Goal: Transaction & Acquisition: Obtain resource

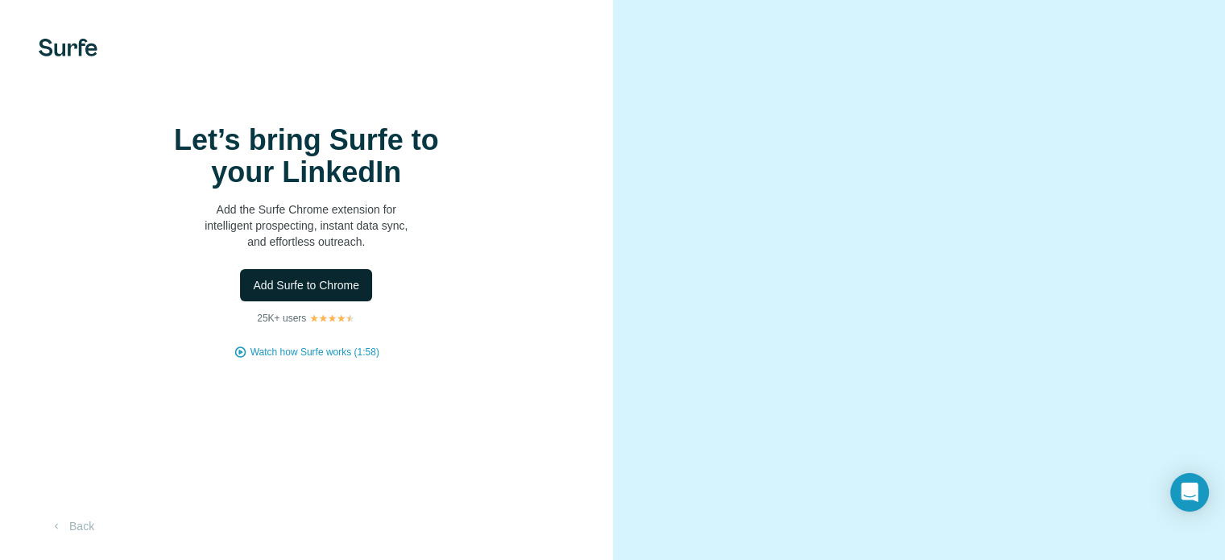
click at [338, 301] on button "Add Surfe to Chrome" at bounding box center [306, 285] width 132 height 32
click at [269, 269] on button "Add Surfe to Chrome" at bounding box center [306, 285] width 132 height 32
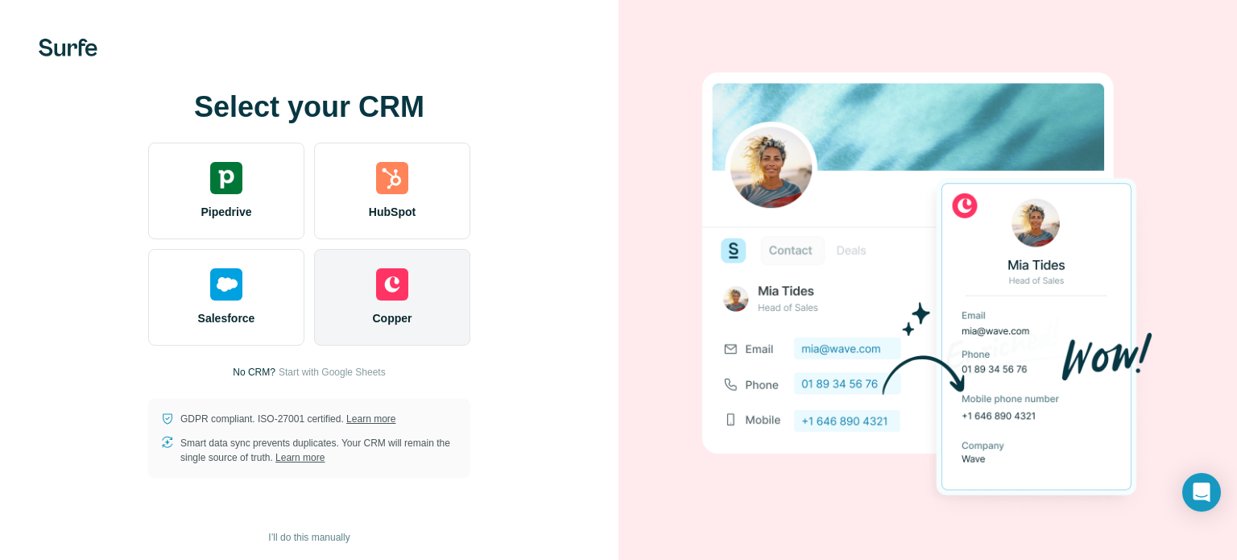
click at [405, 256] on div "Copper" at bounding box center [392, 297] width 156 height 97
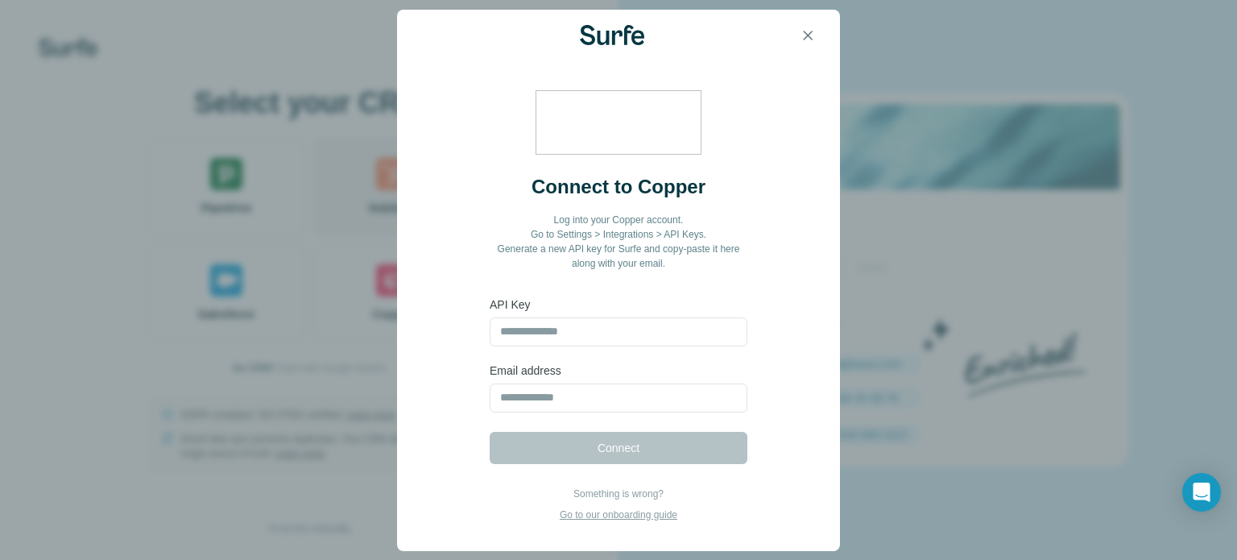
click at [425, 201] on div "Connect to Copper Log into your Copper account. Go to Settings > Integrations >…" at bounding box center [618, 291] width 443 height 461
click at [810, 35] on icon "button" at bounding box center [808, 35] width 16 height 16
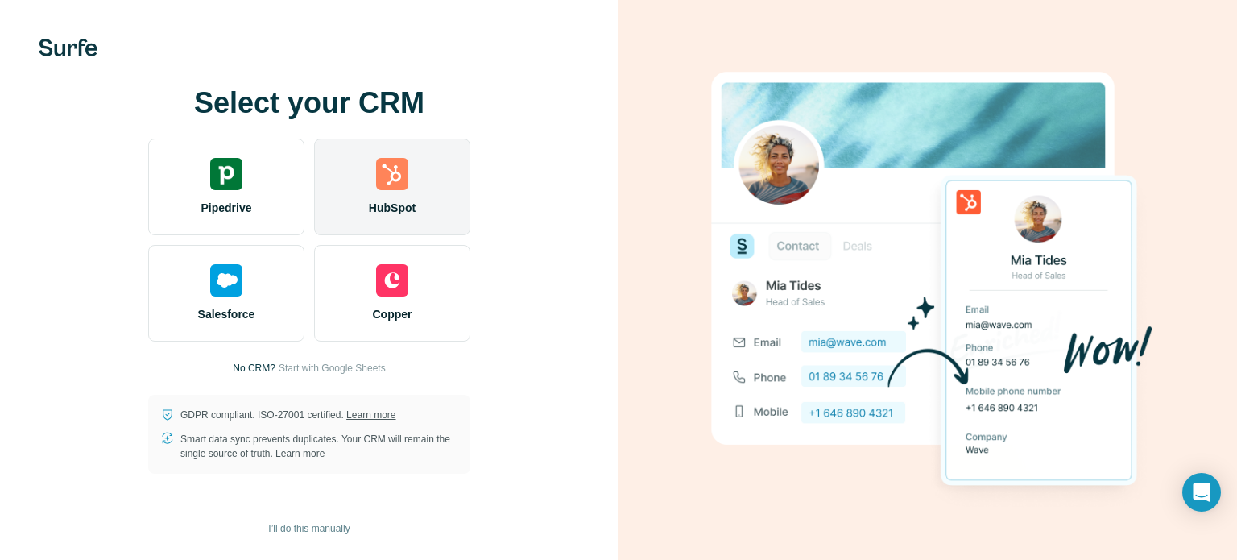
click at [371, 168] on div "HubSpot" at bounding box center [392, 187] width 156 height 97
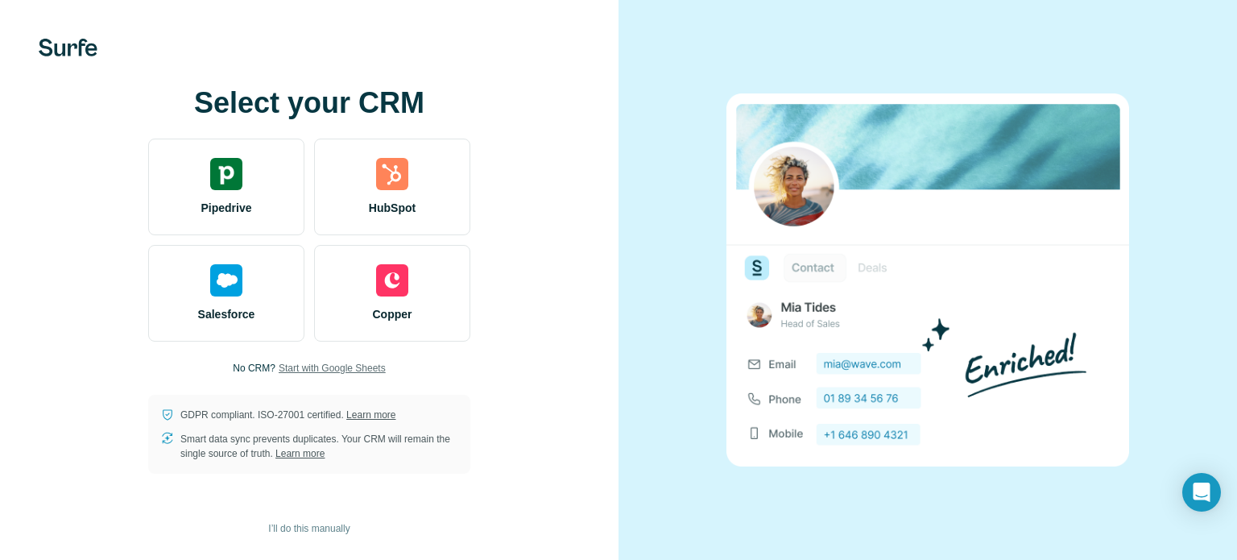
click at [342, 367] on span "Start with Google Sheets" at bounding box center [332, 368] width 107 height 15
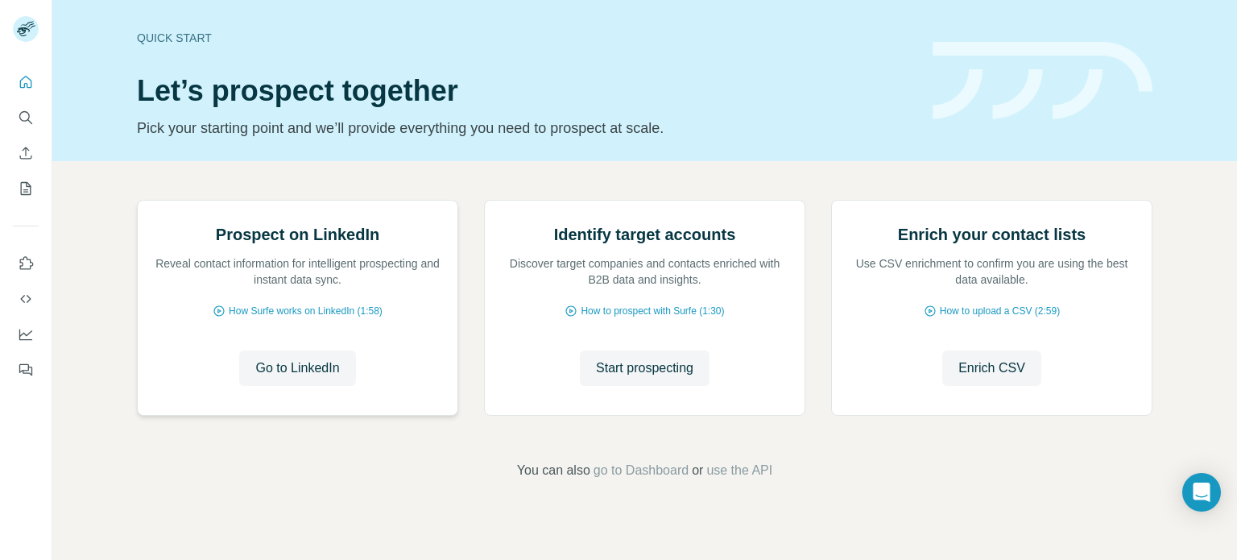
scroll to position [135, 0]
click at [976, 378] on span "Enrich CSV" at bounding box center [992, 367] width 67 height 19
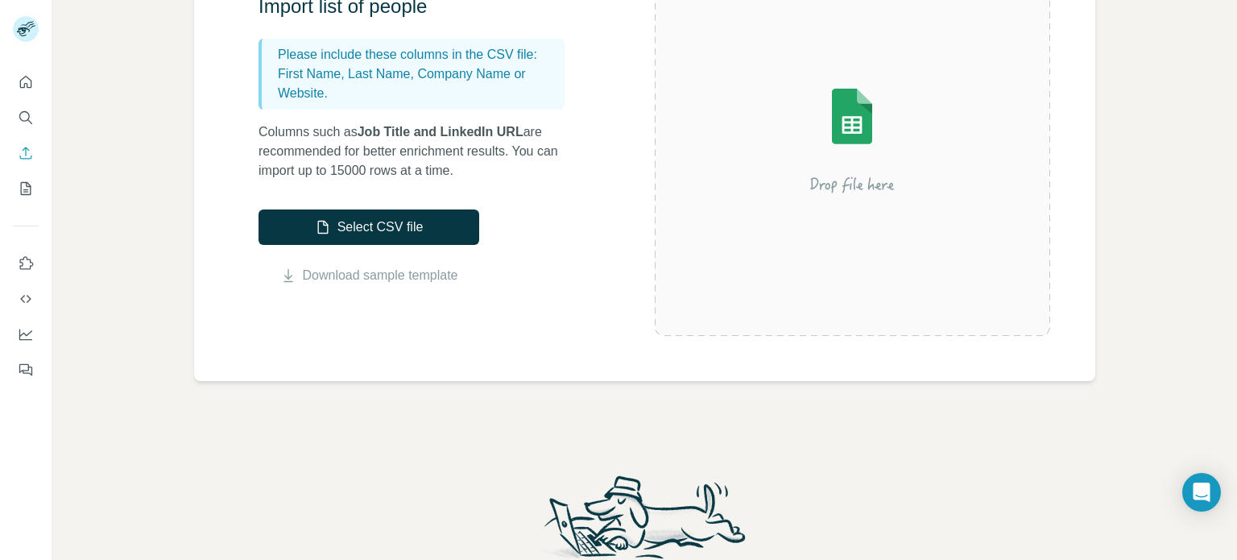
scroll to position [242, 0]
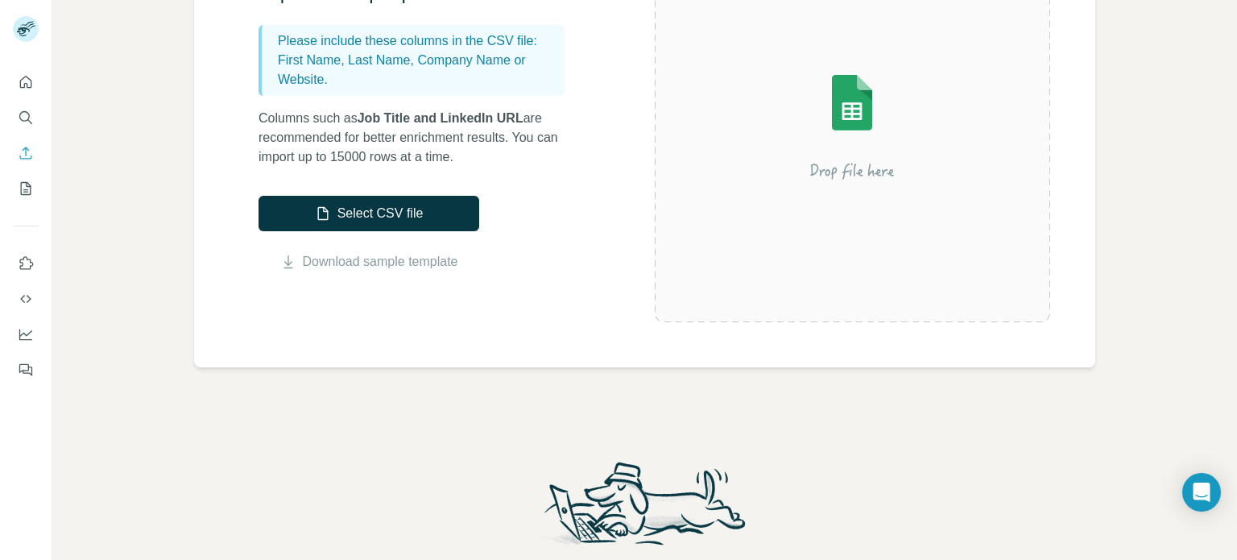
drag, startPoint x: 436, startPoint y: 218, endPoint x: 517, endPoint y: 343, distance: 149.0
click at [517, 343] on div "Import list of people Please include these columns in the CSV file: First Name,…" at bounding box center [644, 125] width 901 height 483
click at [29, 112] on icon "Search" at bounding box center [26, 118] width 16 height 16
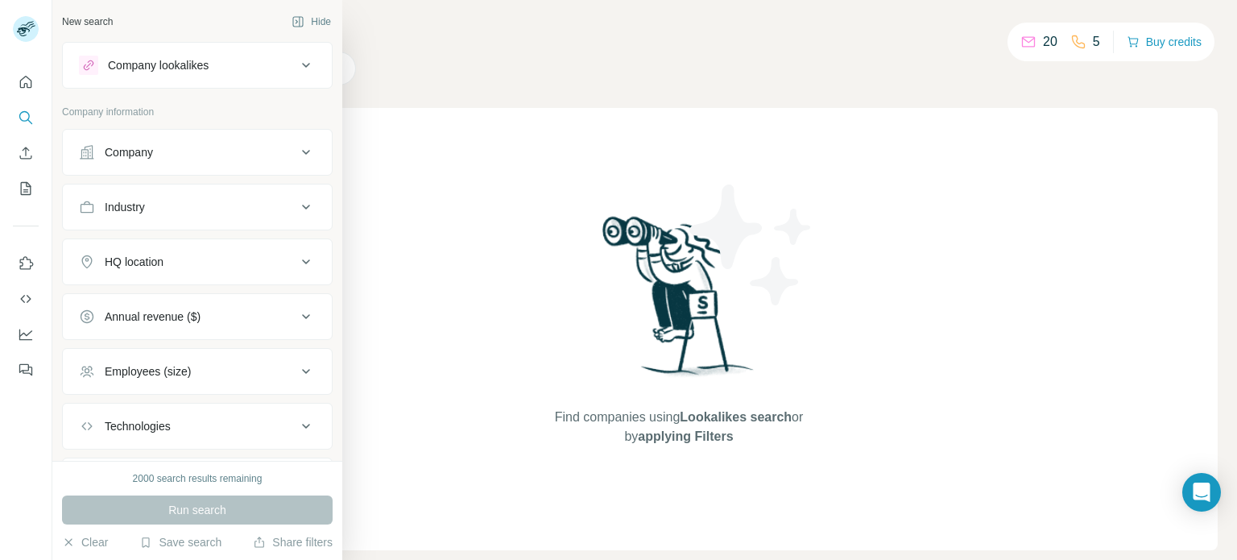
click at [160, 152] on div "Company" at bounding box center [188, 152] width 218 height 16
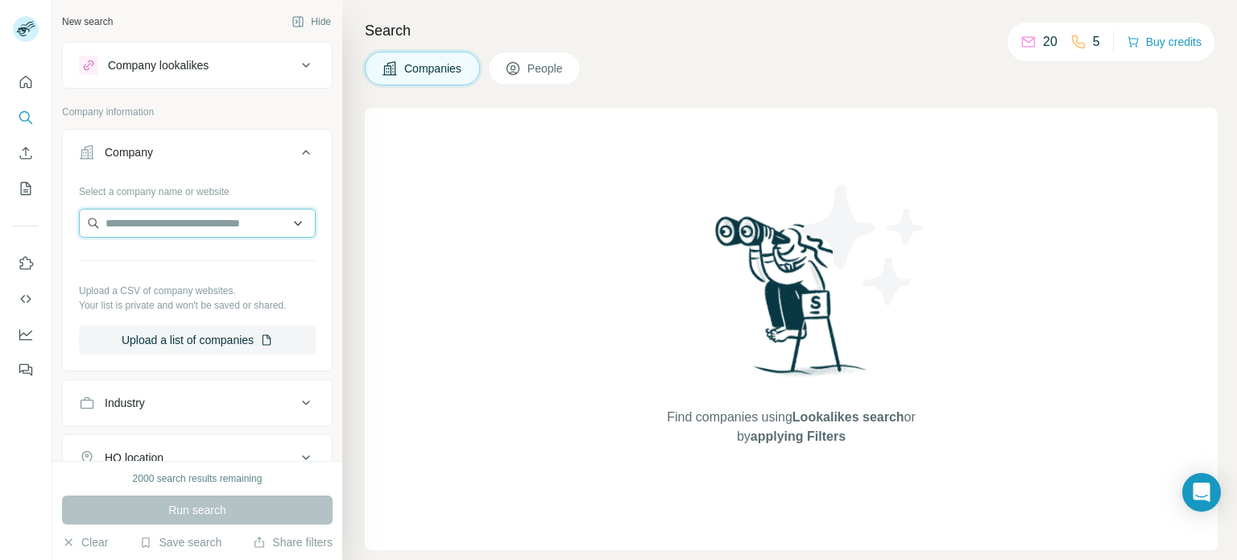
click at [196, 216] on input "text" at bounding box center [197, 223] width 237 height 29
type input "*"
click at [450, 367] on div "Find companies using Lookalikes search or by applying Filters" at bounding box center [791, 329] width 853 height 442
click at [184, 391] on button "Industry" at bounding box center [197, 402] width 269 height 39
click at [171, 442] on input at bounding box center [188, 443] width 199 height 18
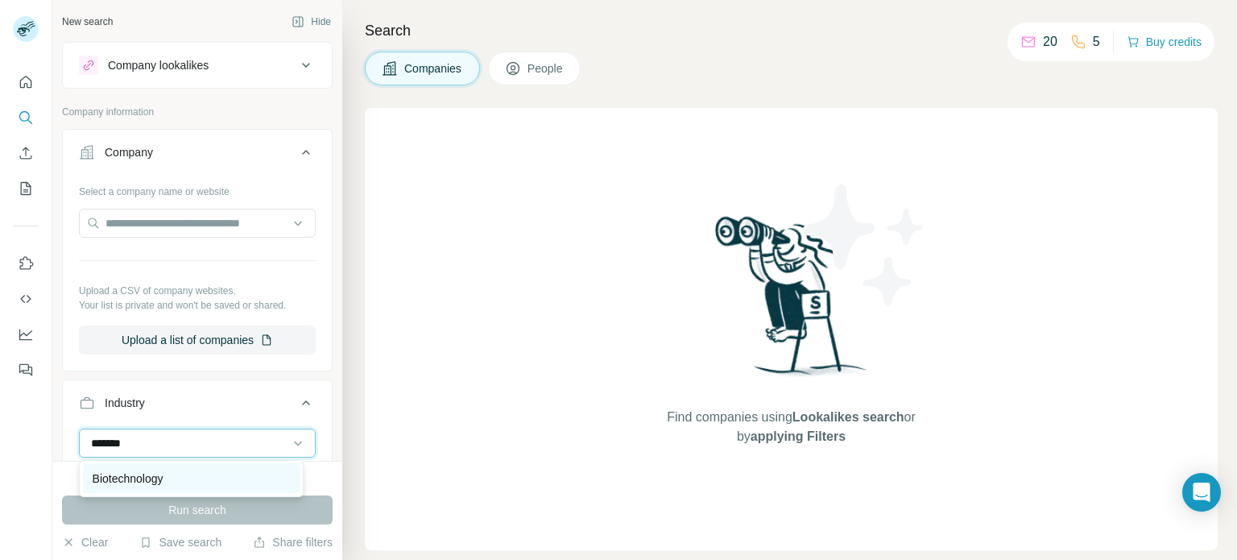
type input "*******"
click at [164, 477] on p "Biotechnology" at bounding box center [128, 478] width 71 height 16
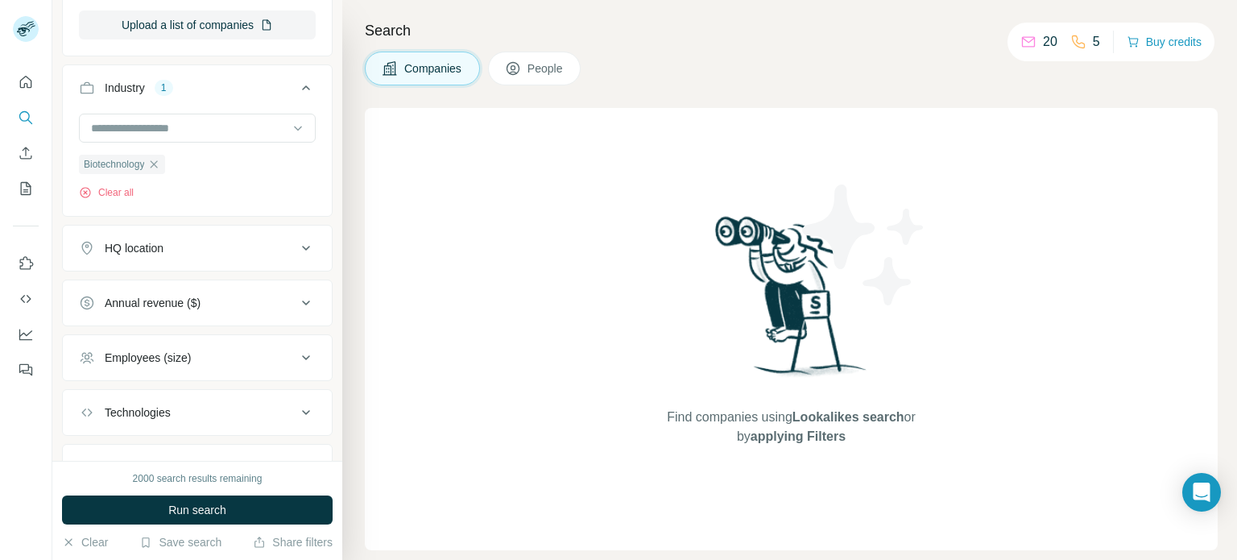
scroll to position [322, 0]
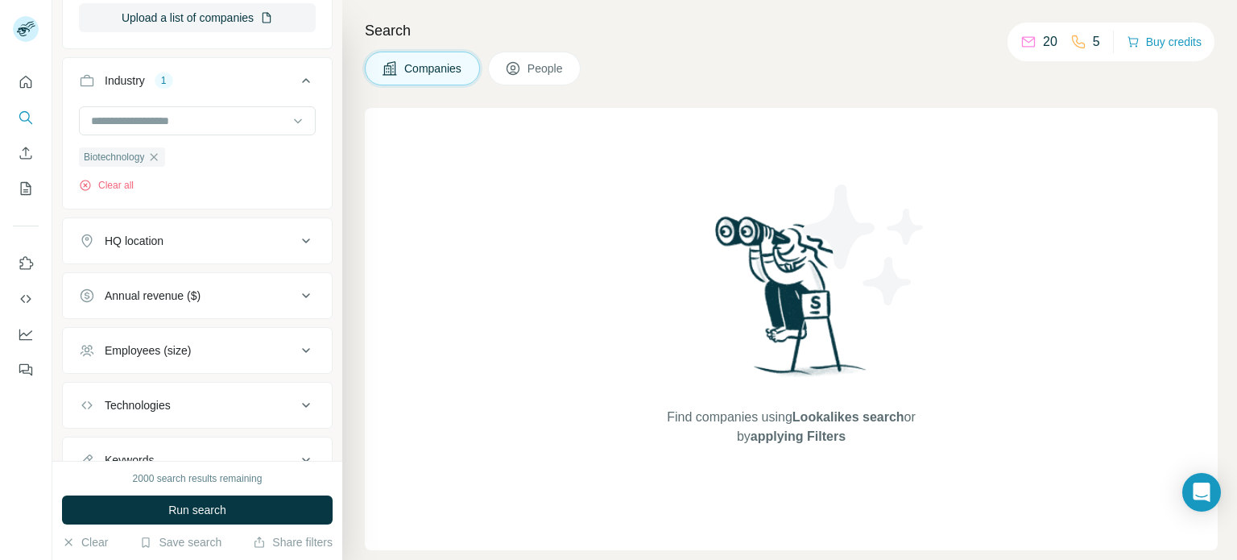
click at [205, 237] on div "HQ location" at bounding box center [188, 241] width 218 height 16
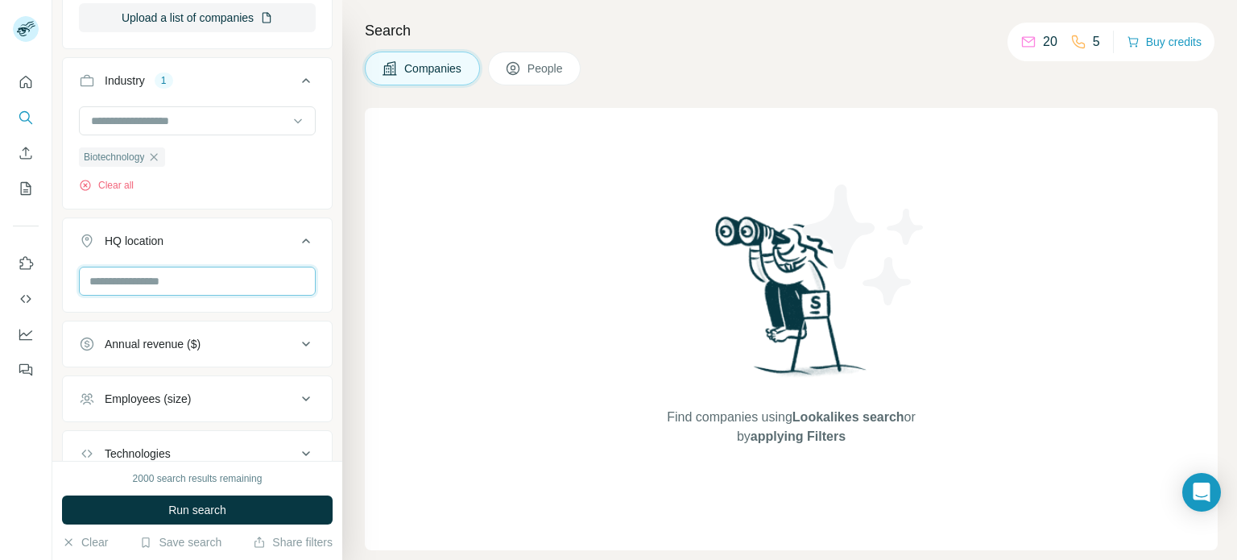
click at [203, 284] on input "text" at bounding box center [197, 281] width 237 height 29
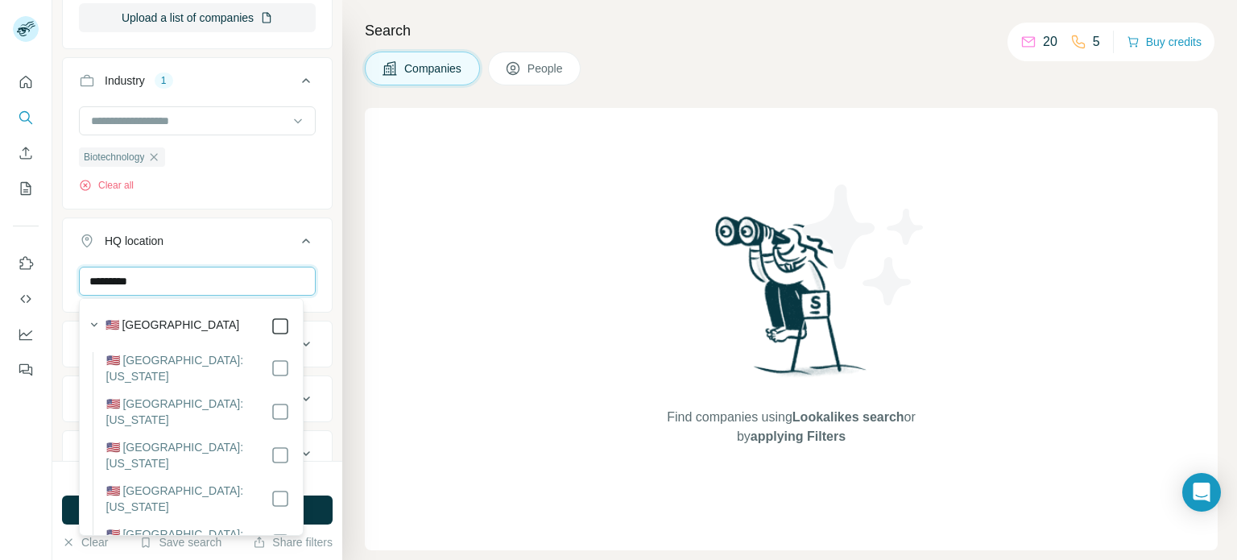
type input "*********"
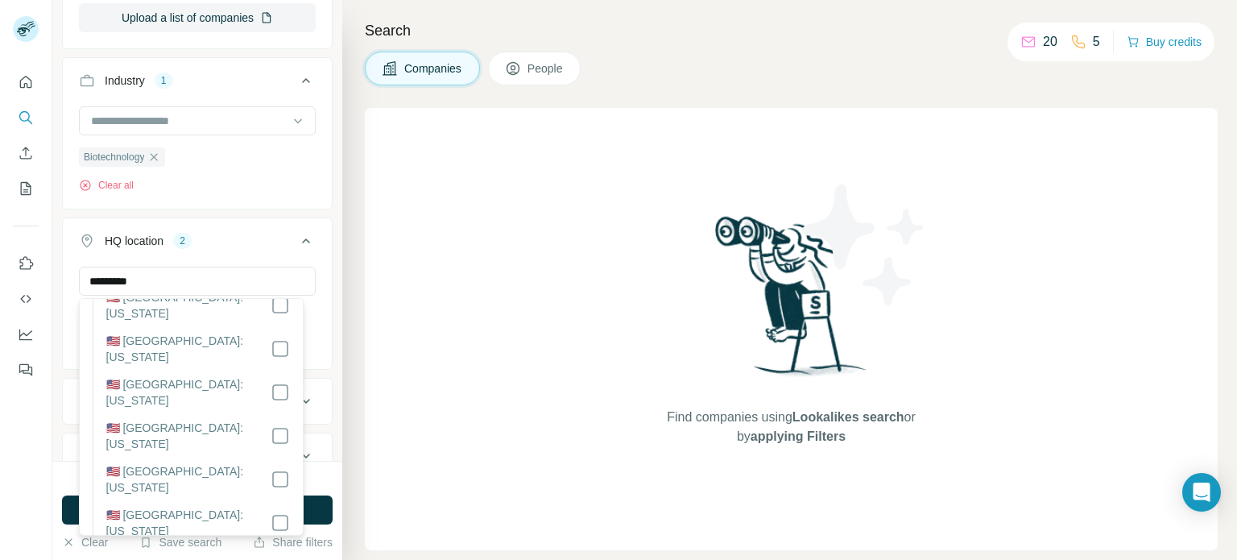
scroll to position [1208, 0]
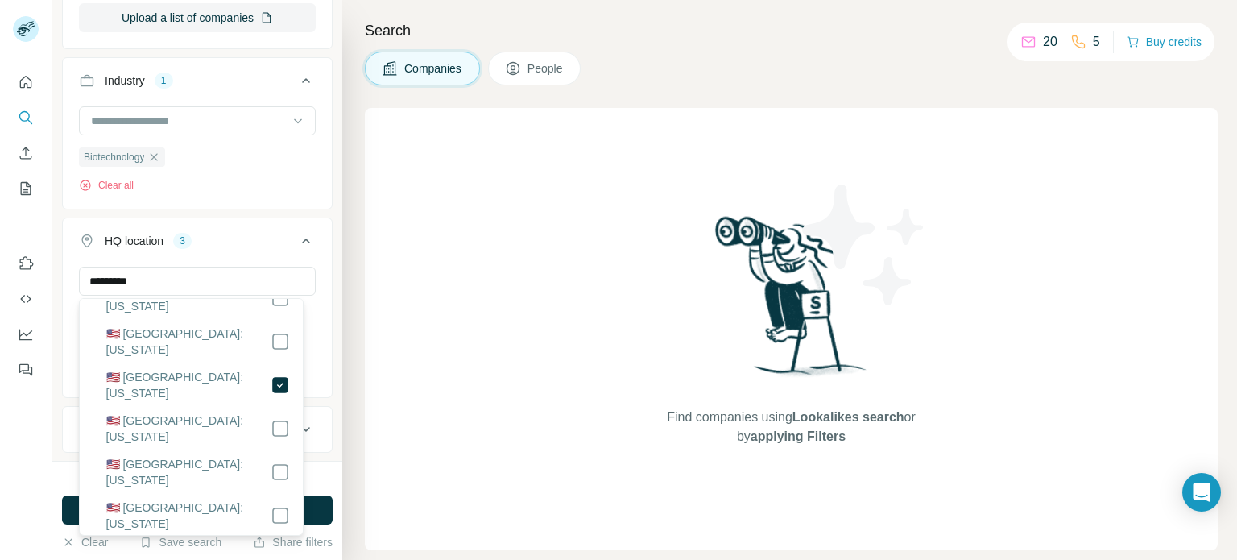
scroll to position [1611, 0]
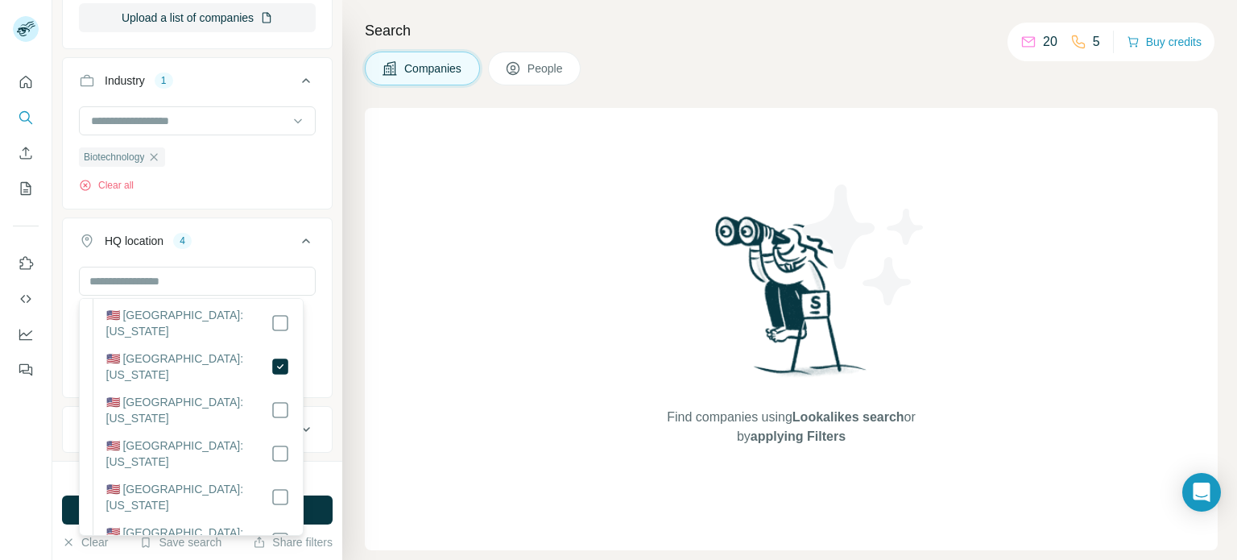
click at [363, 399] on div "Search Companies People Find companies using Lookalikes search or by applying F…" at bounding box center [789, 280] width 895 height 560
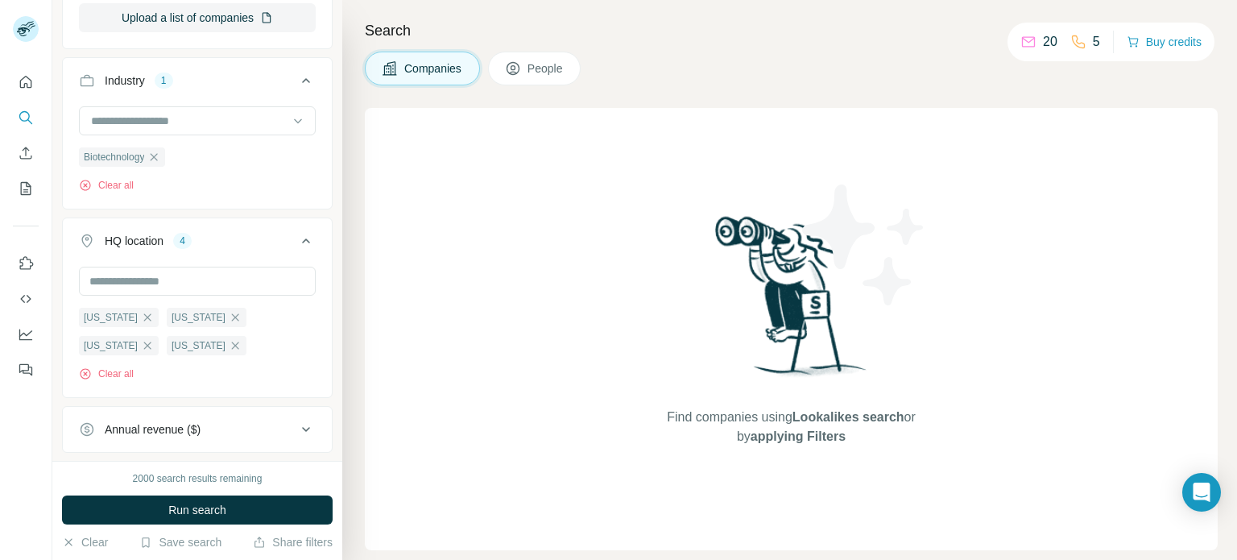
click at [220, 430] on div "Annual revenue ($)" at bounding box center [188, 429] width 218 height 16
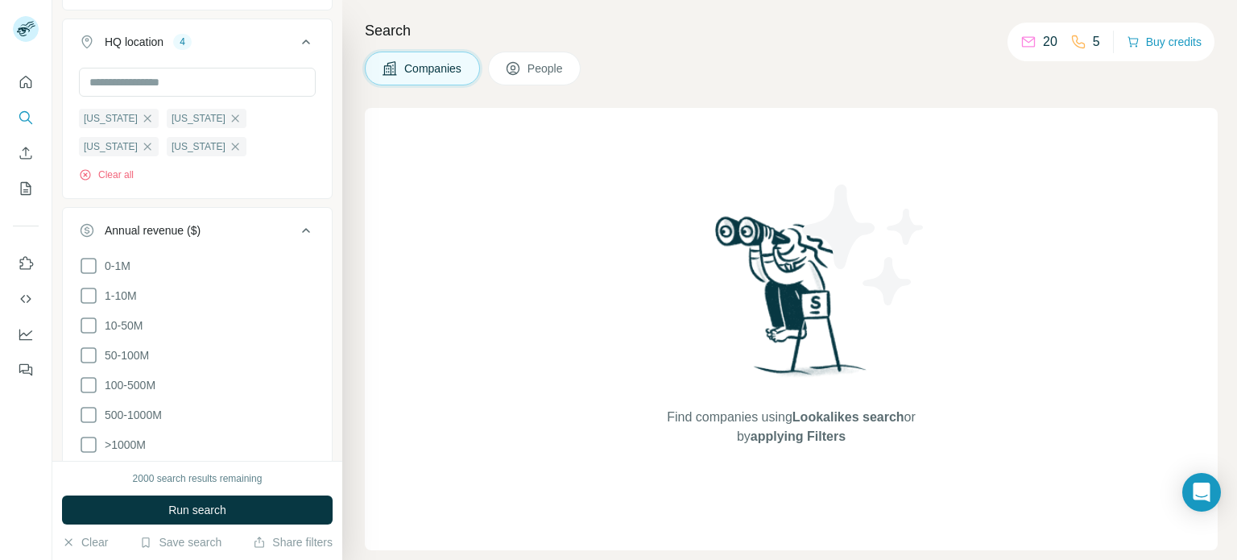
scroll to position [564, 0]
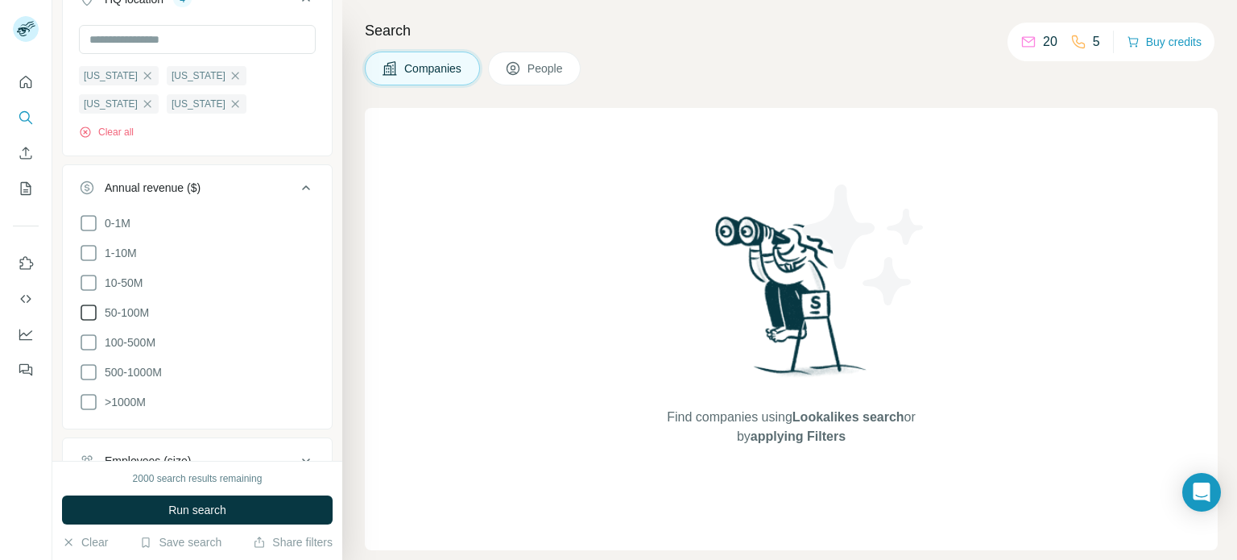
click at [92, 309] on icon at bounding box center [88, 312] width 19 height 19
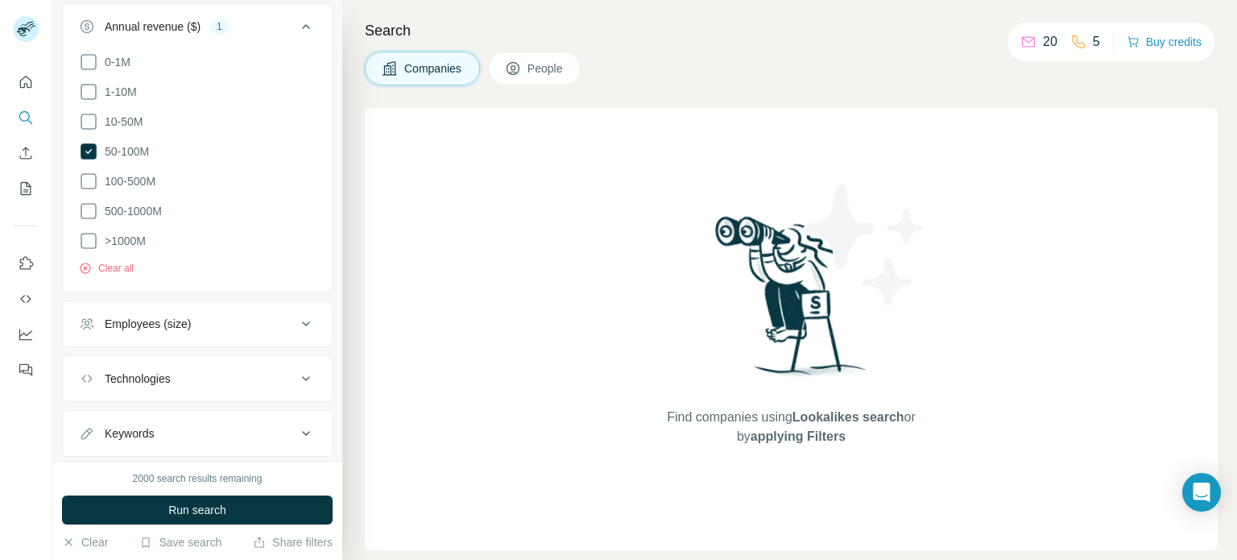
click at [260, 329] on div "Employees (size)" at bounding box center [188, 324] width 218 height 16
drag, startPoint x: 87, startPoint y: 450, endPoint x: 143, endPoint y: 421, distance: 63.4
click at [88, 450] on icon at bounding box center [88, 448] width 19 height 19
click at [296, 325] on icon at bounding box center [305, 323] width 19 height 19
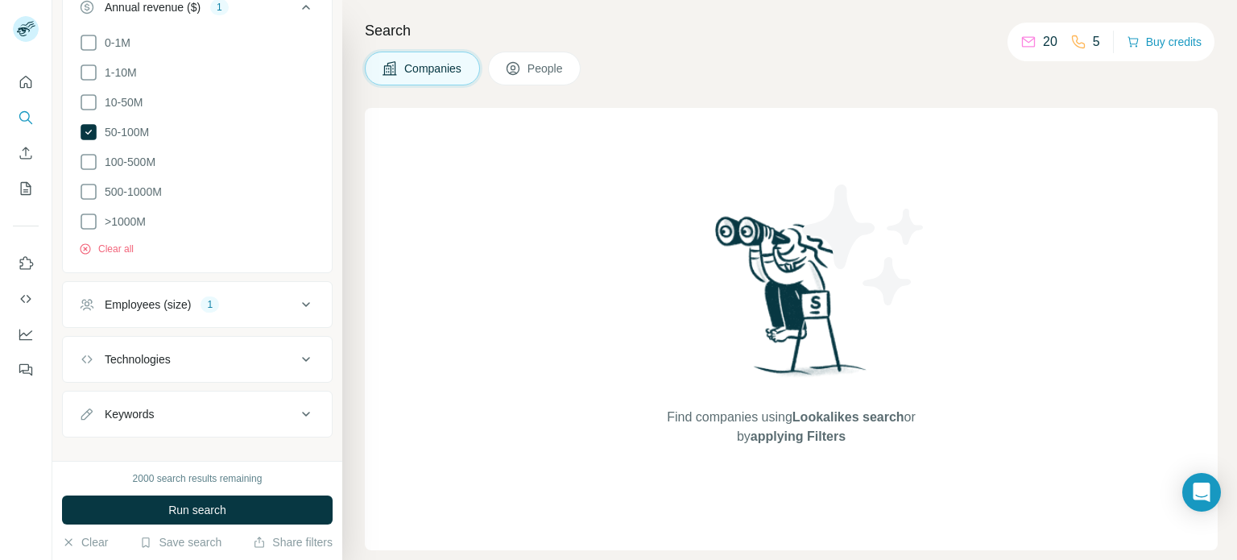
scroll to position [764, 0]
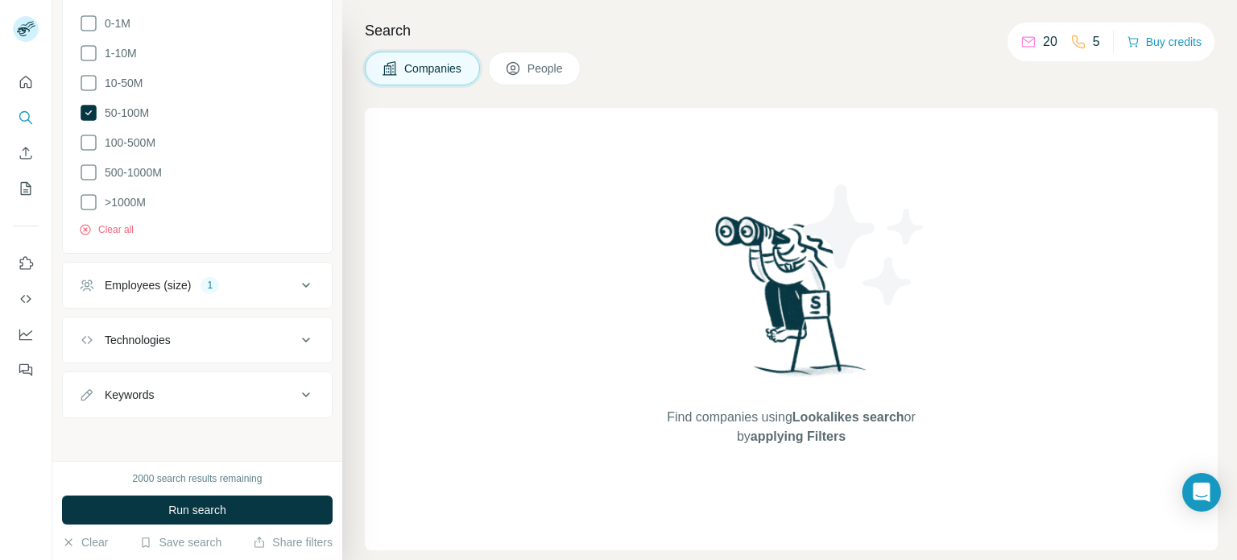
click at [296, 330] on icon at bounding box center [305, 339] width 19 height 19
click at [296, 334] on icon at bounding box center [305, 339] width 19 height 19
click at [289, 379] on button "Keywords" at bounding box center [197, 394] width 269 height 39
click at [292, 379] on button "Keywords" at bounding box center [197, 397] width 269 height 45
click at [291, 494] on div "2000 search results remaining Run search Clear Save search Share filters" at bounding box center [197, 510] width 290 height 99
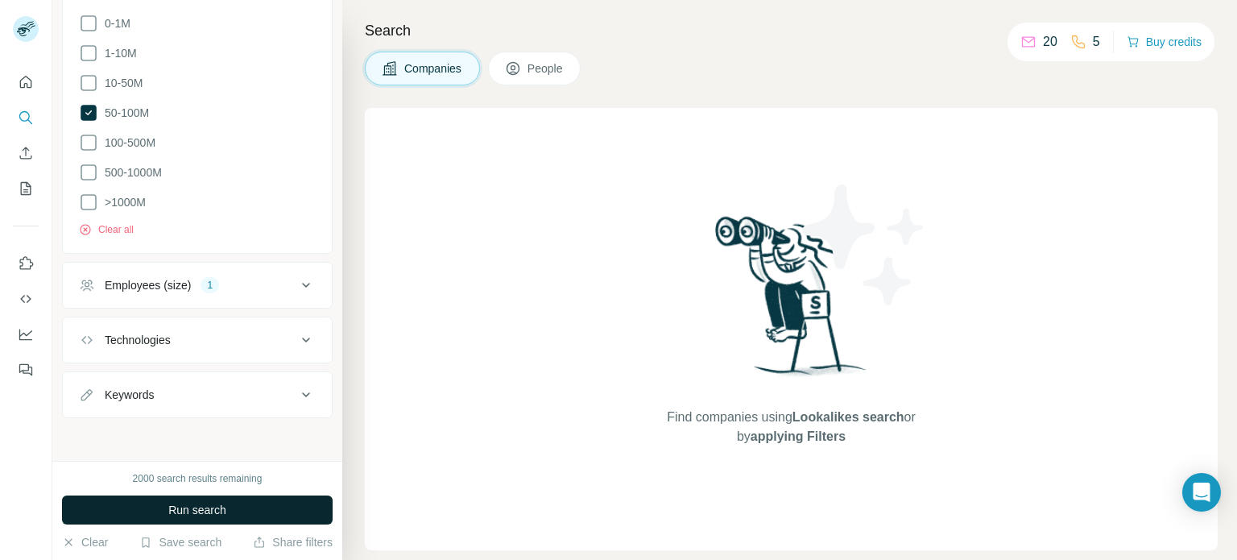
click at [294, 506] on button "Run search" at bounding box center [197, 509] width 271 height 29
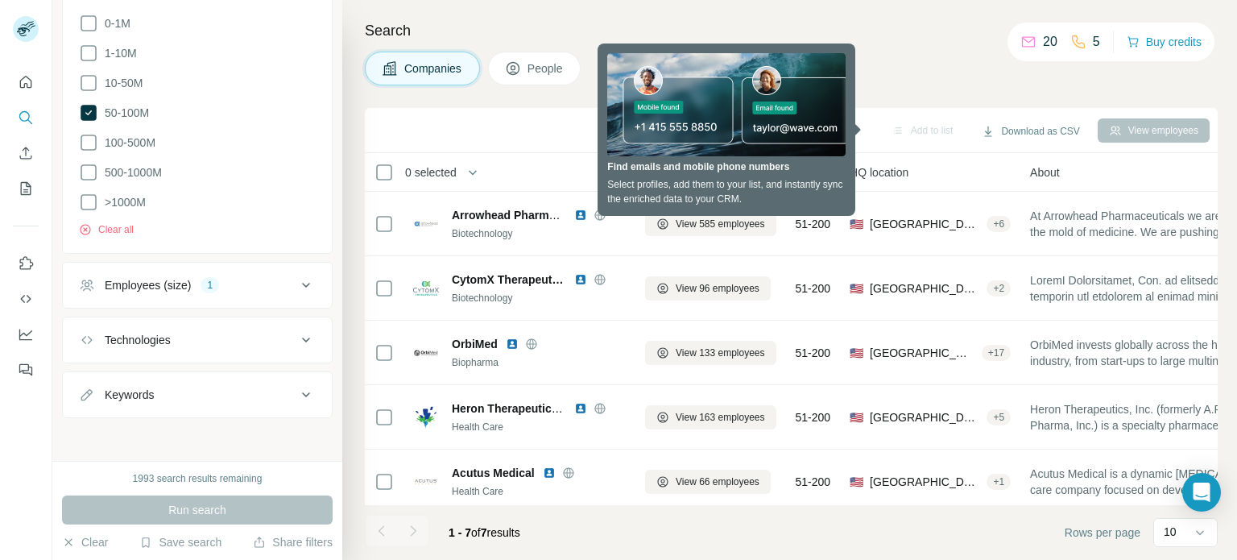
click at [873, 82] on div "Companies People" at bounding box center [791, 69] width 853 height 34
click at [932, 90] on div "Search Companies People Add to list Download as CSV View employees 0 selected C…" at bounding box center [789, 280] width 895 height 560
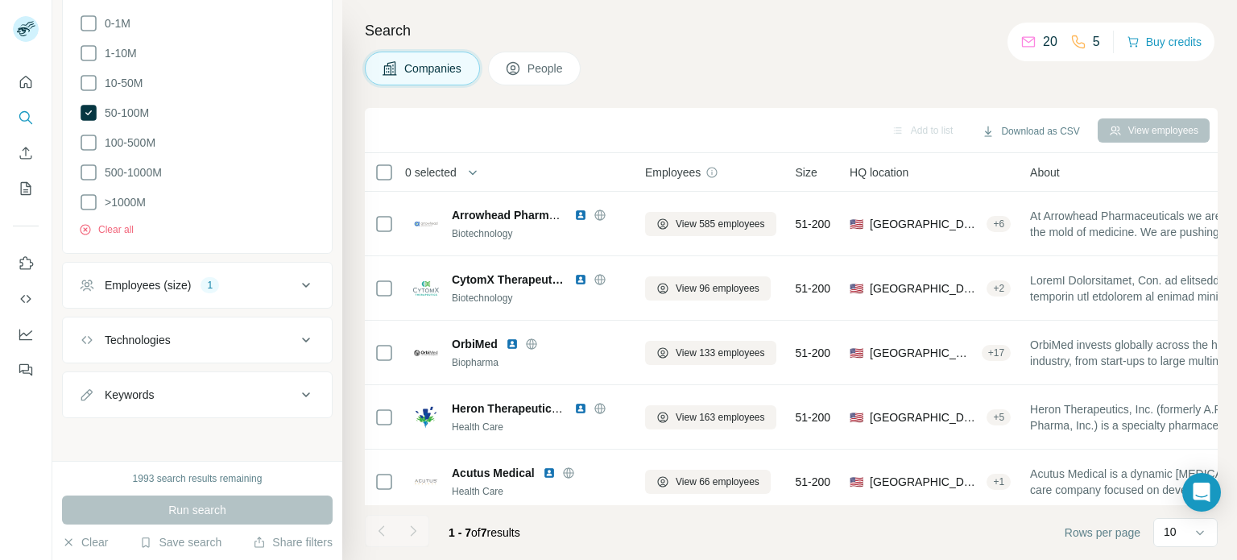
click at [1034, 39] on div "20" at bounding box center [1039, 41] width 37 height 19
click at [906, 68] on div "Companies People" at bounding box center [791, 69] width 853 height 34
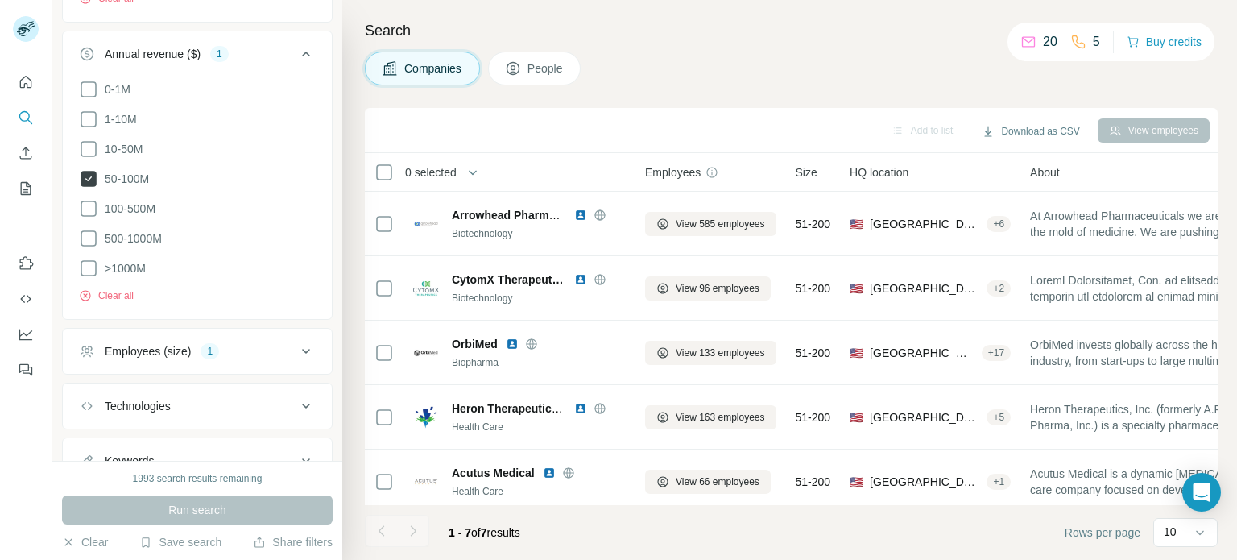
scroll to position [683, 0]
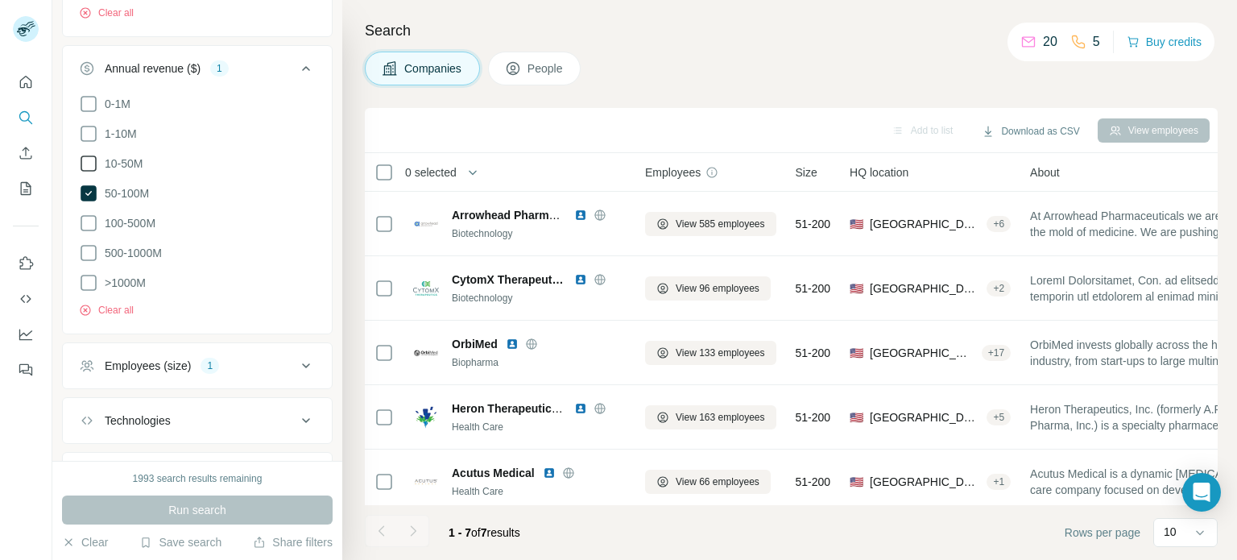
click at [93, 170] on icon at bounding box center [89, 163] width 16 height 16
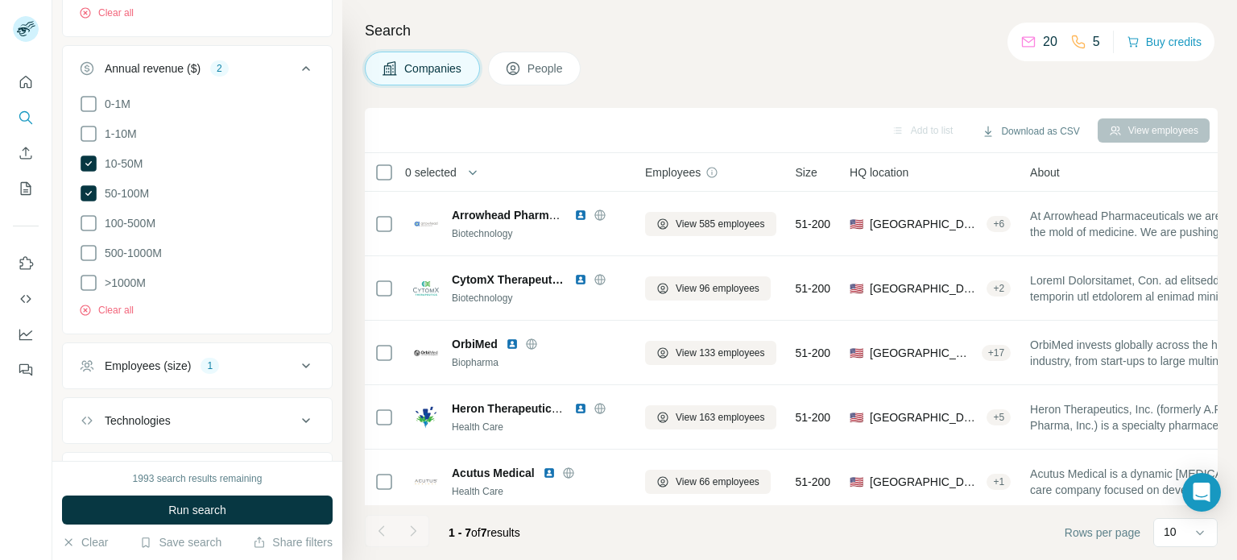
scroll to position [764, 0]
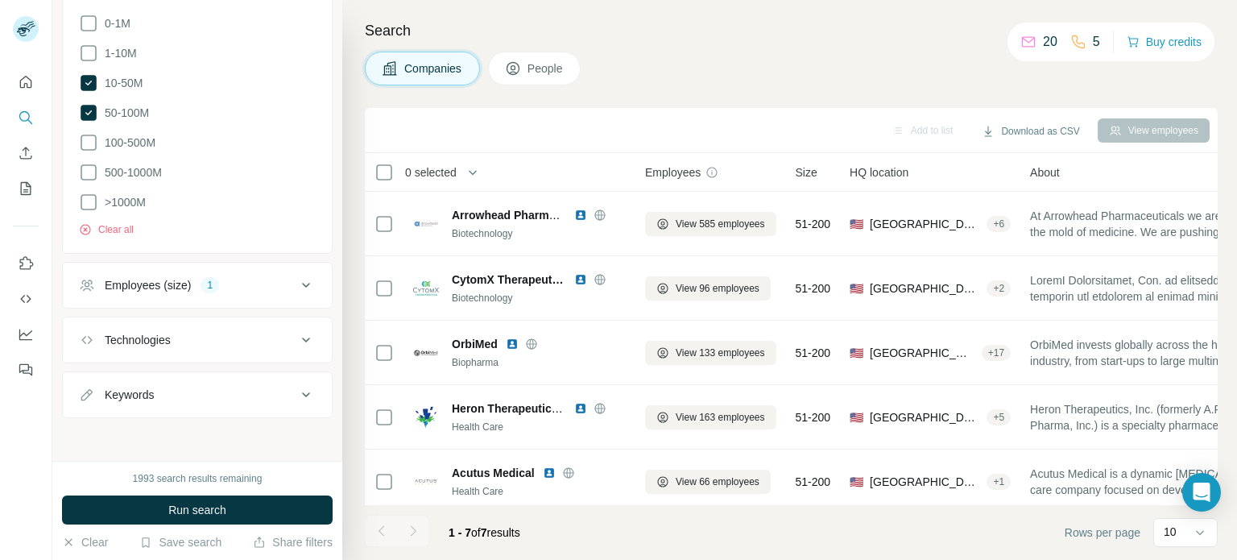
click at [197, 277] on div "Employees (size) 1" at bounding box center [188, 285] width 218 height 16
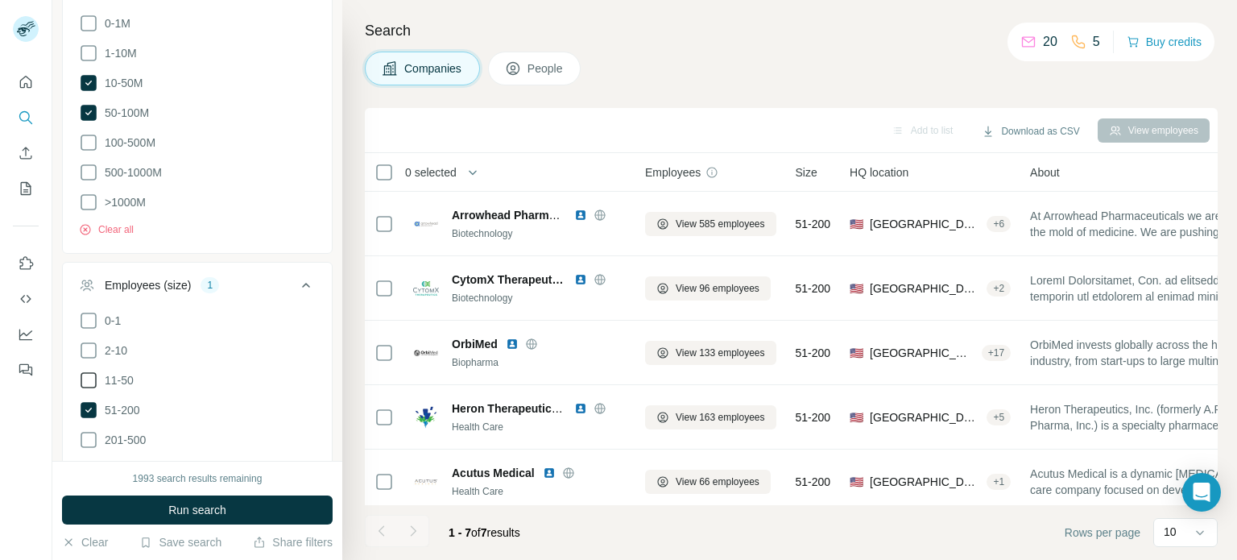
click at [85, 382] on icon at bounding box center [88, 380] width 19 height 19
click at [201, 502] on span "Run search" at bounding box center [197, 510] width 58 height 16
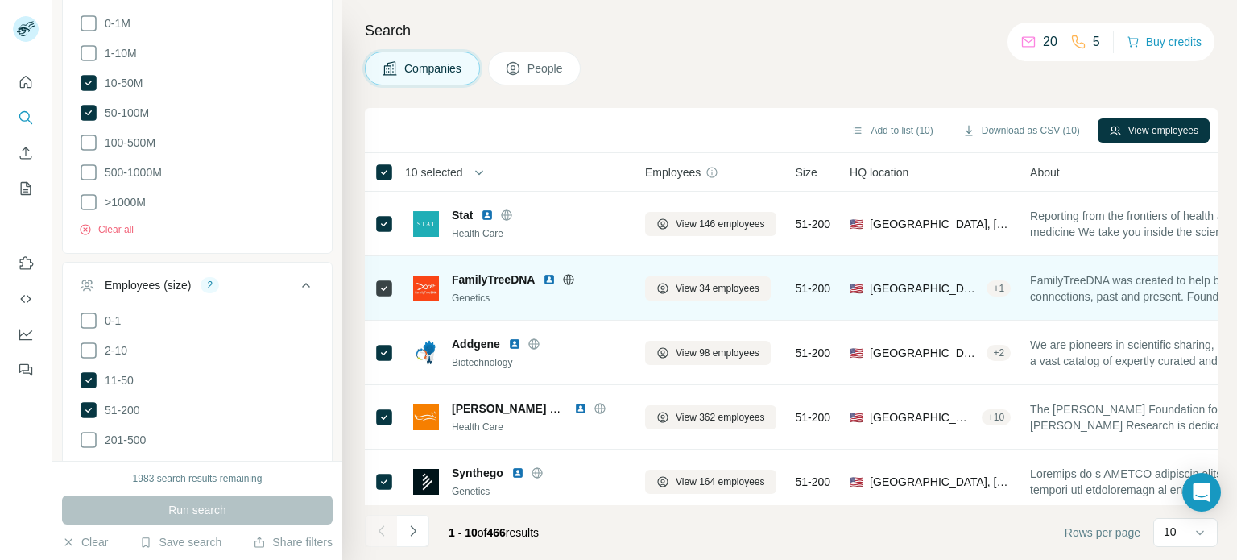
scroll to position [338, 0]
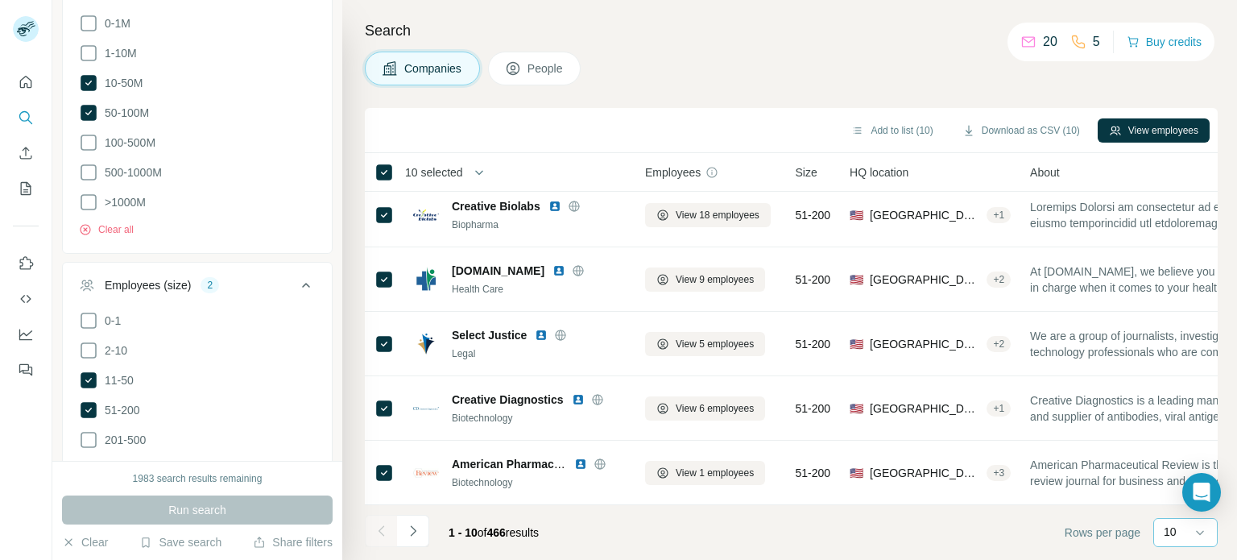
click at [1165, 525] on p "10" at bounding box center [1170, 532] width 13 height 16
click at [1177, 412] on p "60" at bounding box center [1173, 409] width 13 height 16
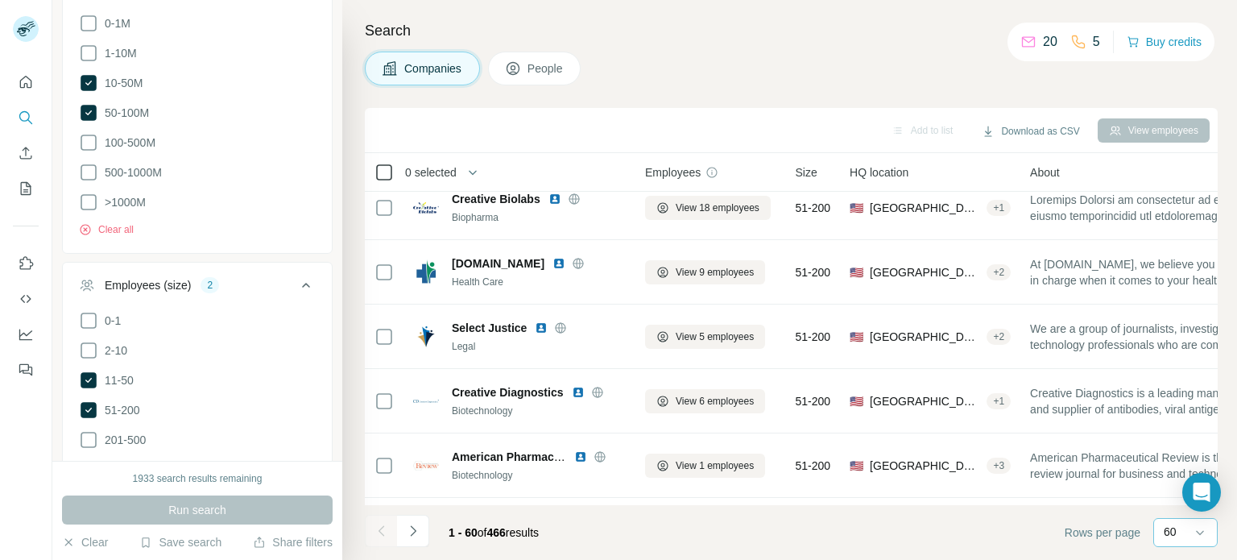
click at [388, 163] on icon at bounding box center [384, 172] width 19 height 19
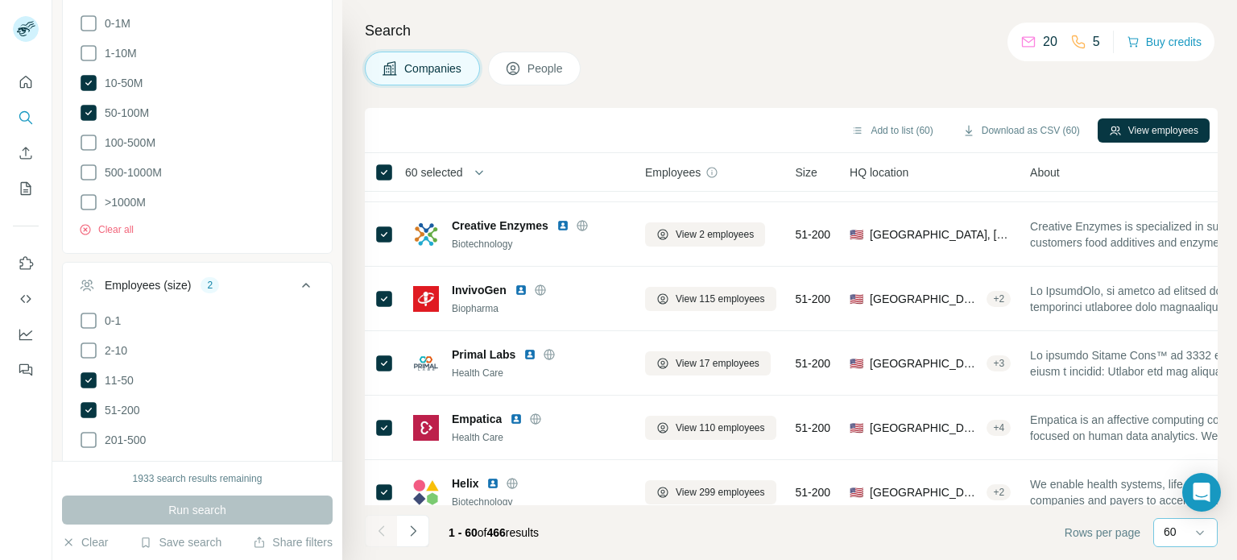
scroll to position [661, 0]
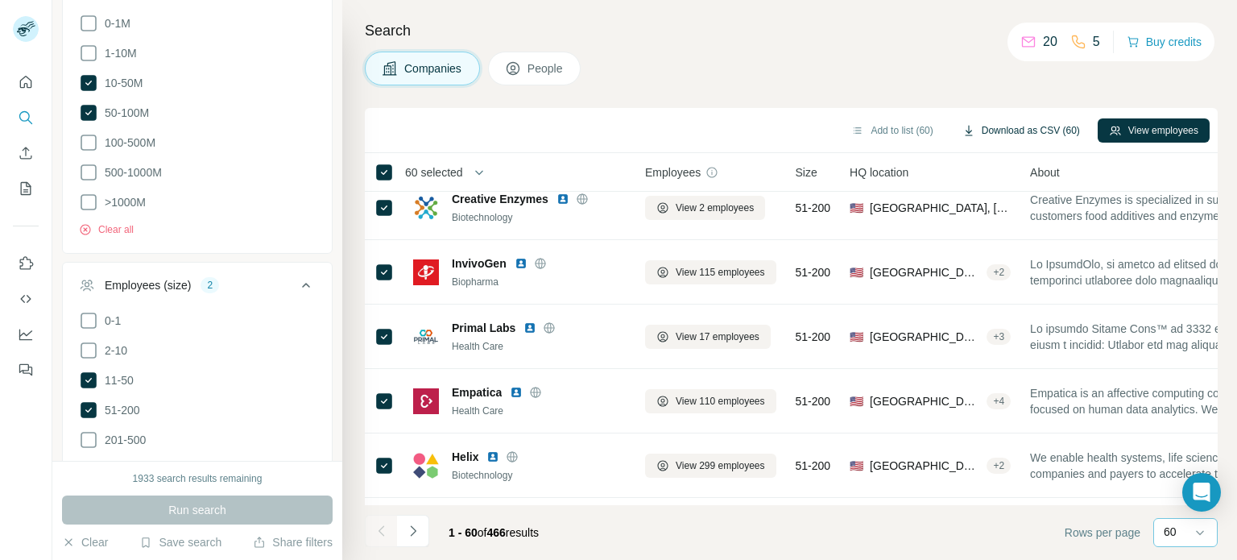
click at [1003, 125] on button "Download as CSV (60)" at bounding box center [1021, 130] width 140 height 24
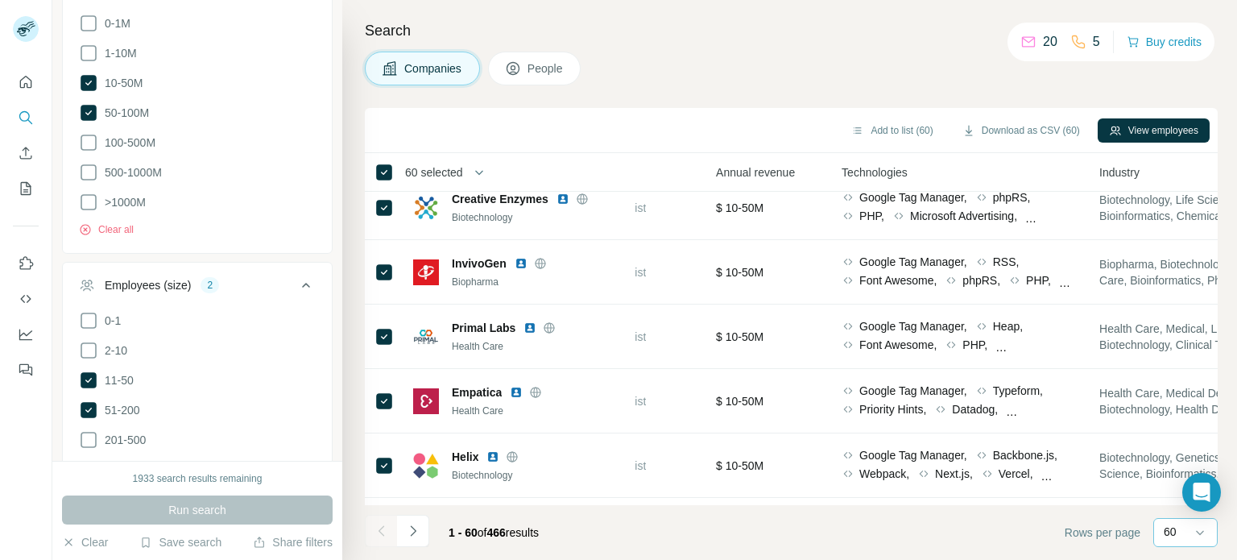
scroll to position [661, 1102]
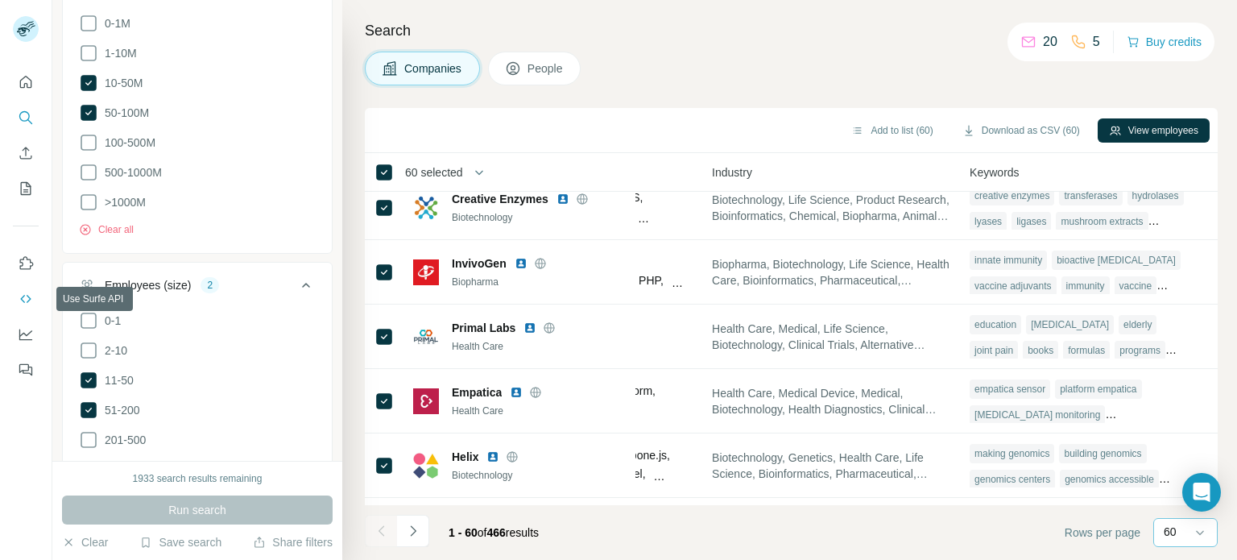
click at [31, 292] on icon "Use Surfe API" at bounding box center [26, 299] width 16 height 16
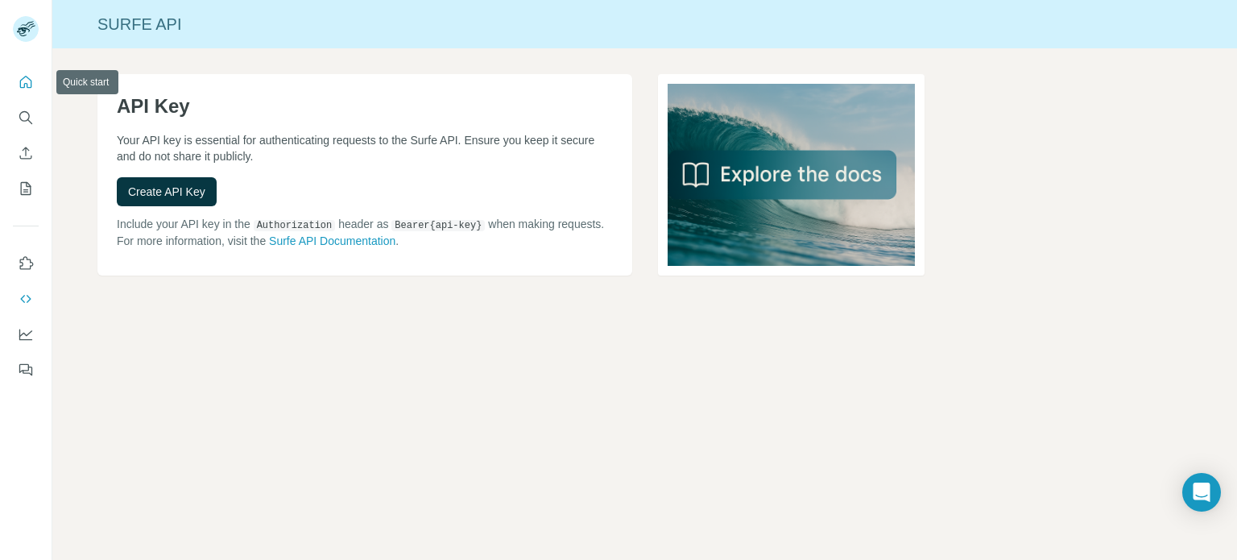
click at [24, 80] on icon "Quick start" at bounding box center [26, 82] width 16 height 16
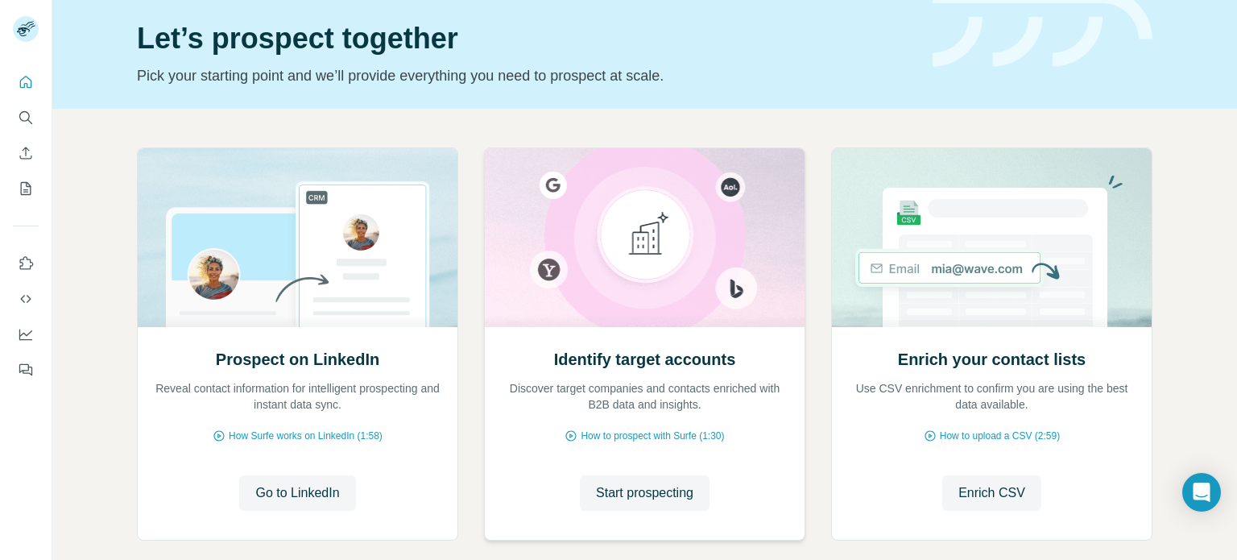
scroll to position [81, 0]
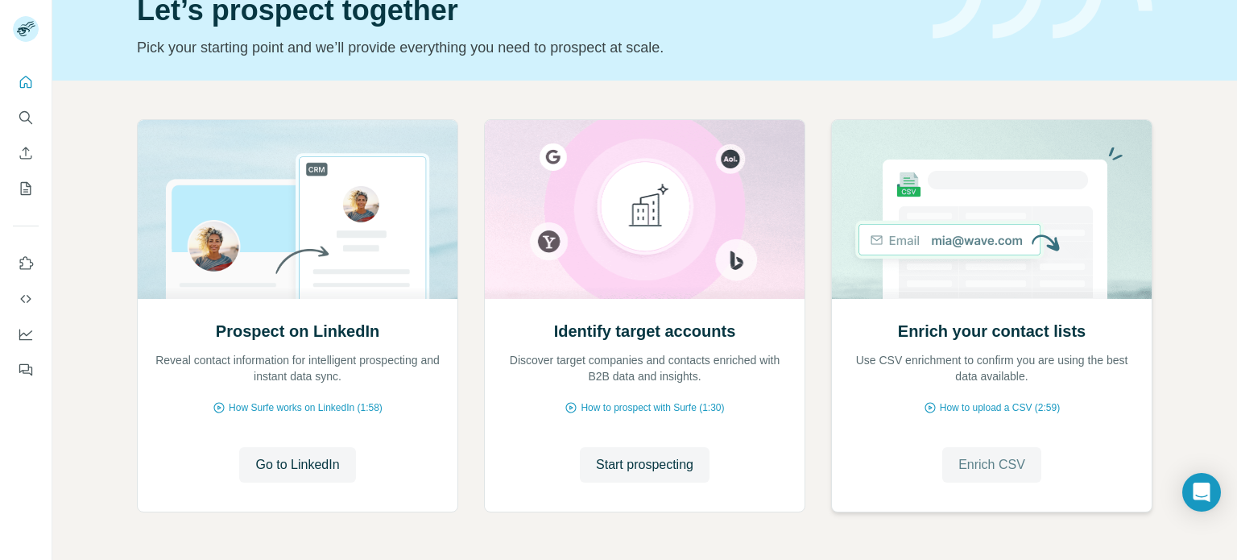
click at [959, 457] on span "Enrich CSV" at bounding box center [992, 464] width 67 height 19
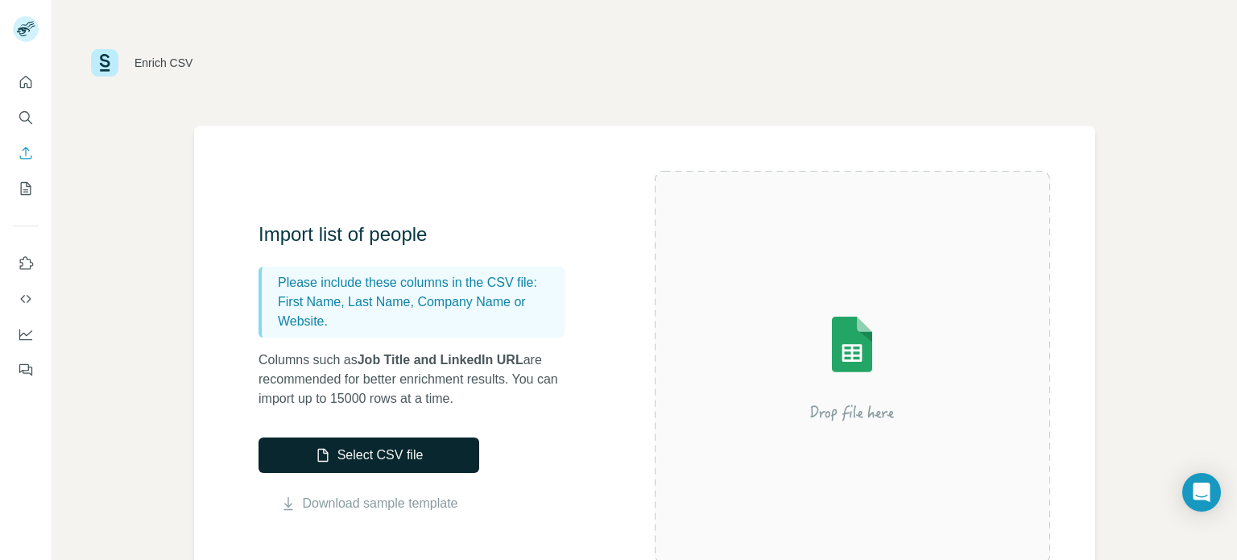
click at [422, 465] on button "Select CSV file" at bounding box center [369, 454] width 221 height 35
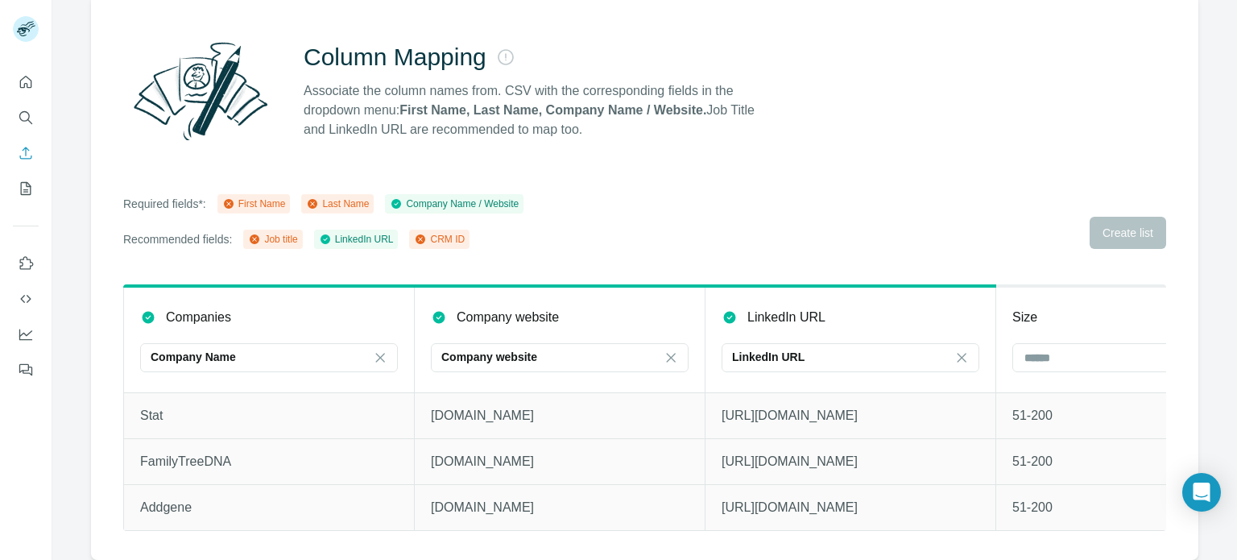
click at [260, 197] on div "First Name" at bounding box center [254, 204] width 64 height 15
click at [683, 150] on div "Column Mapping Associate the column names from. CSV with the corresponding fiel…" at bounding box center [645, 277] width 1108 height 566
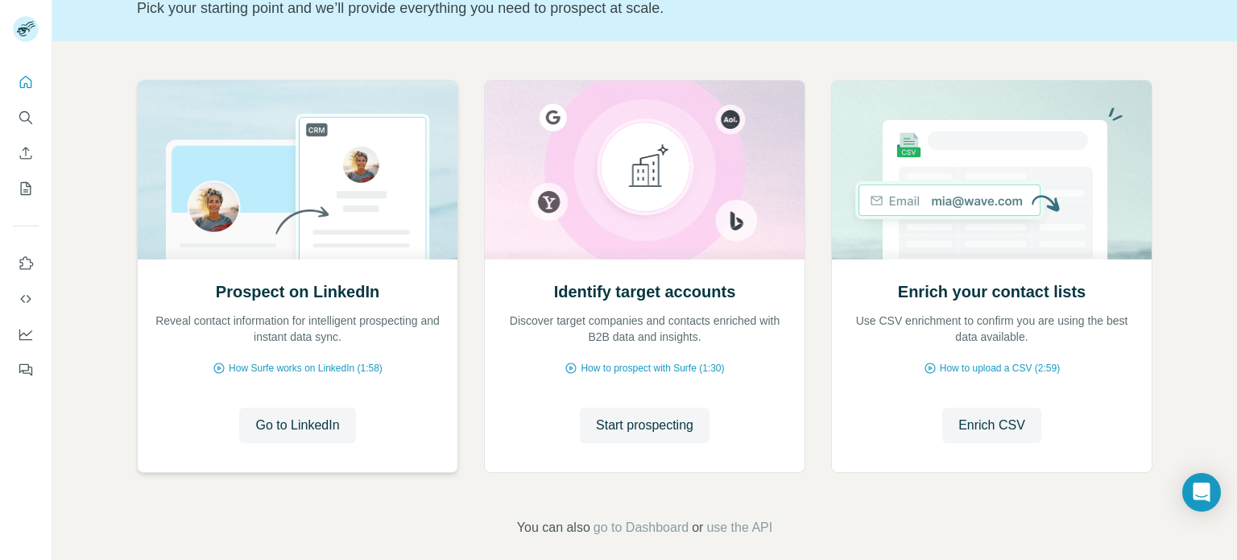
scroll to position [135, 0]
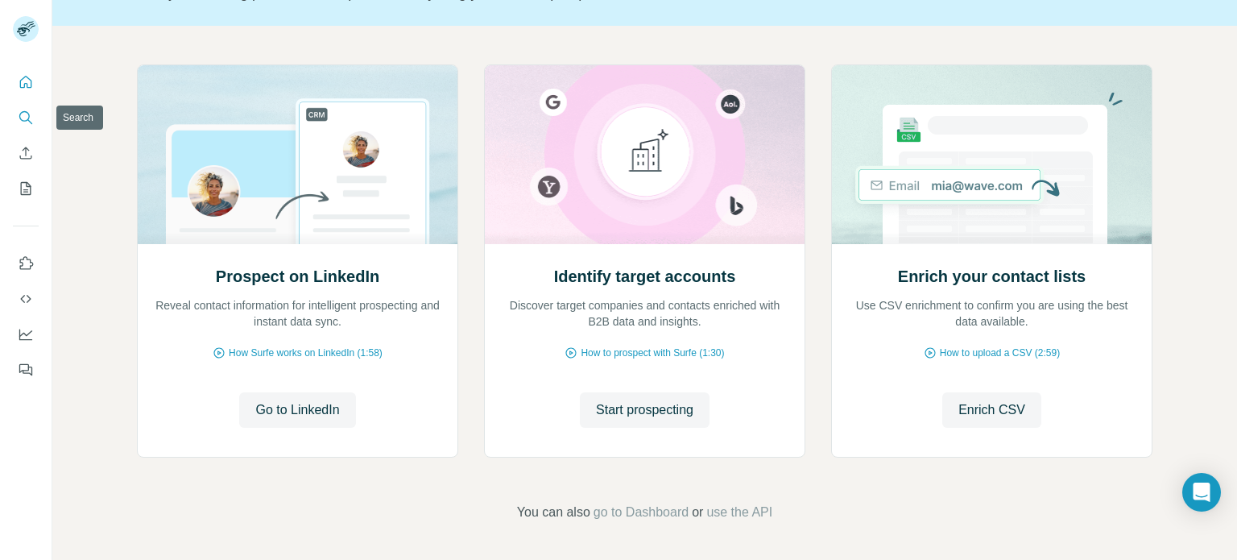
click at [15, 125] on button "Search" at bounding box center [26, 117] width 26 height 29
